Goal: Information Seeking & Learning: Learn about a topic

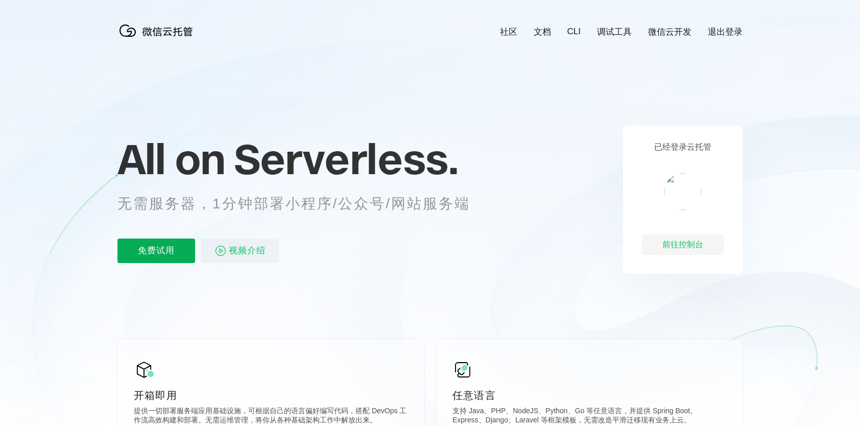
click at [147, 252] on p "免费试用" at bounding box center [156, 250] width 78 height 25
click at [248, 255] on span "视频介绍" at bounding box center [247, 250] width 37 height 25
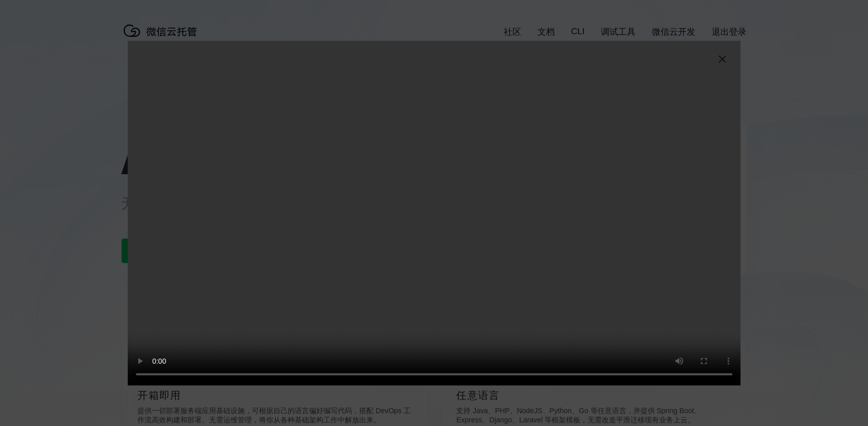
click at [726, 58] on img at bounding box center [722, 59] width 12 height 12
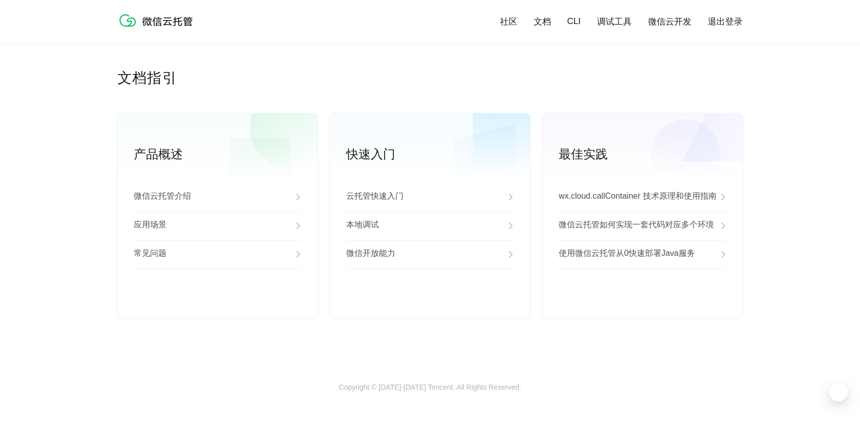
scroll to position [2575, 0]
